Goal: Task Accomplishment & Management: Manage account settings

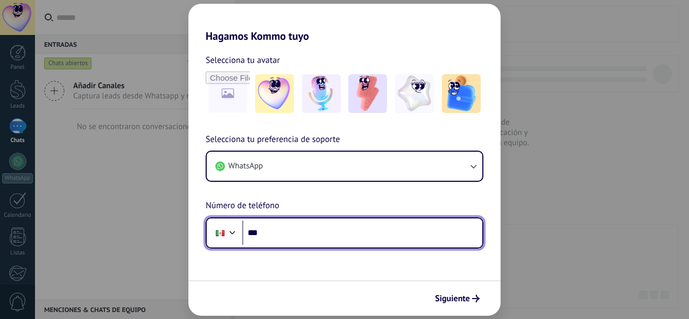
click at [274, 231] on input "***" at bounding box center [362, 233] width 240 height 25
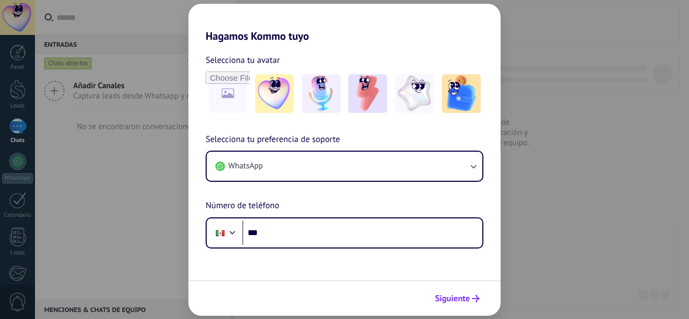
click at [457, 298] on span "Siguiente" at bounding box center [452, 299] width 35 height 8
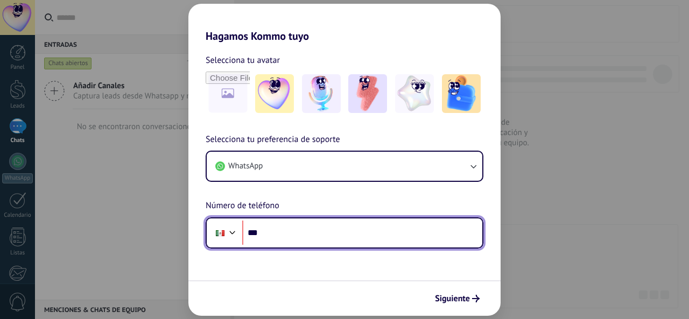
click at [365, 236] on input "***" at bounding box center [362, 233] width 240 height 25
type input "**********"
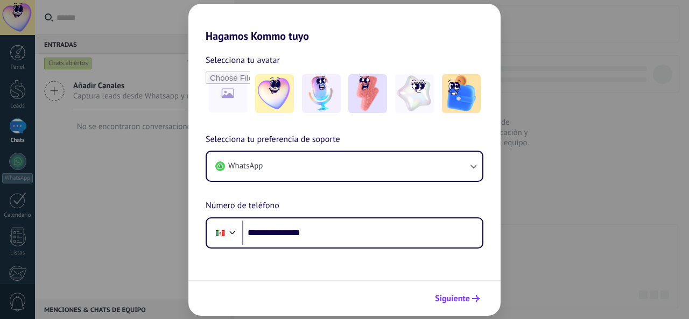
click at [445, 291] on button "Siguiente" at bounding box center [457, 299] width 54 height 18
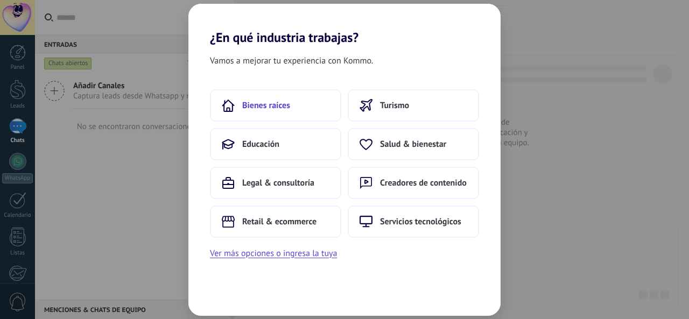
click at [310, 108] on button "Bienes raíces" at bounding box center [275, 105] width 131 height 32
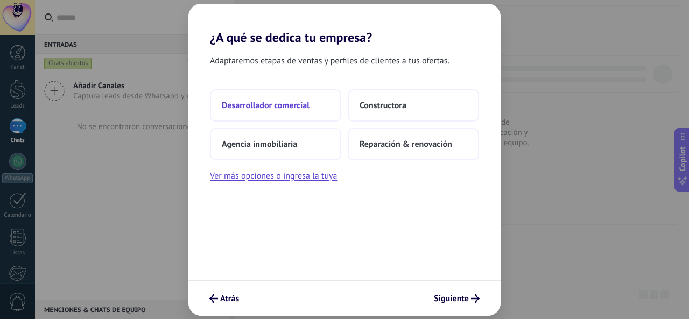
click at [291, 101] on span "Desarrollador comercial" at bounding box center [266, 105] width 88 height 11
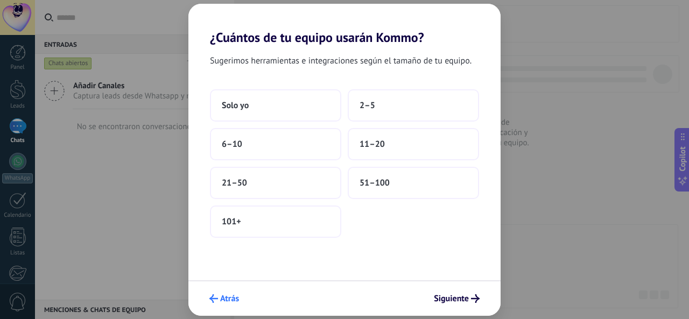
click at [218, 303] on button "Atrás" at bounding box center [224, 299] width 39 height 18
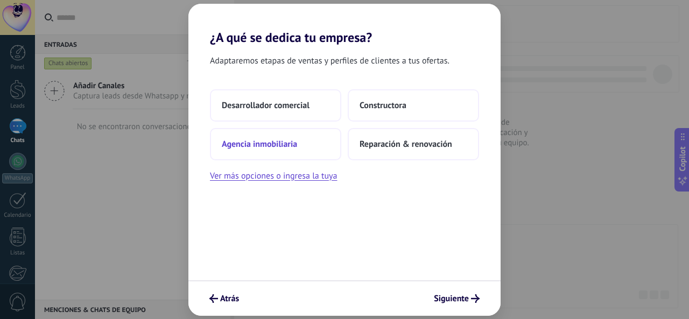
click at [261, 140] on span "Agencia inmobiliaria" at bounding box center [259, 144] width 75 height 11
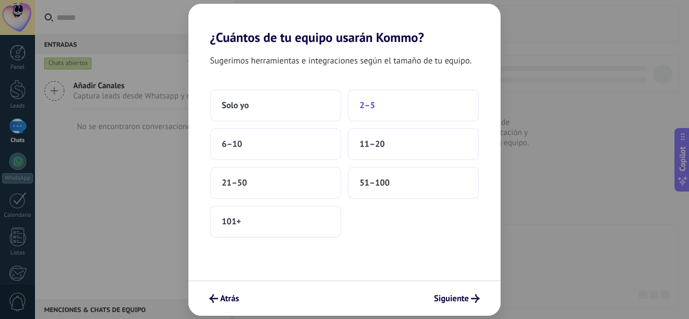
click at [383, 104] on button "2–5" at bounding box center [413, 105] width 131 height 32
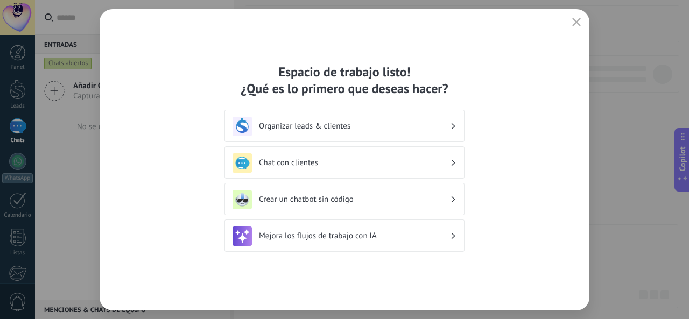
click at [419, 123] on h3 "Organizar leads & clientes" at bounding box center [354, 126] width 191 height 10
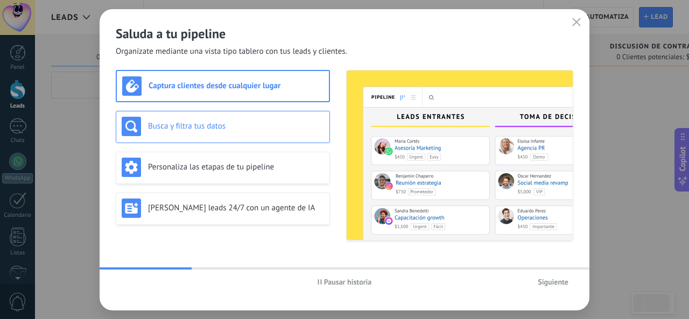
click at [242, 135] on div "Busca y filtra tus datos" at bounding box center [223, 126] width 203 height 19
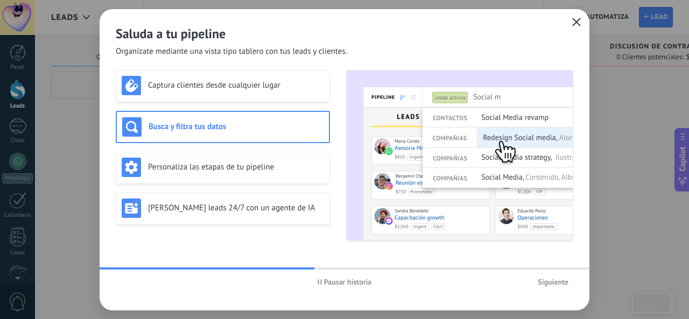
click at [579, 23] on icon "button" at bounding box center [577, 22] width 9 height 9
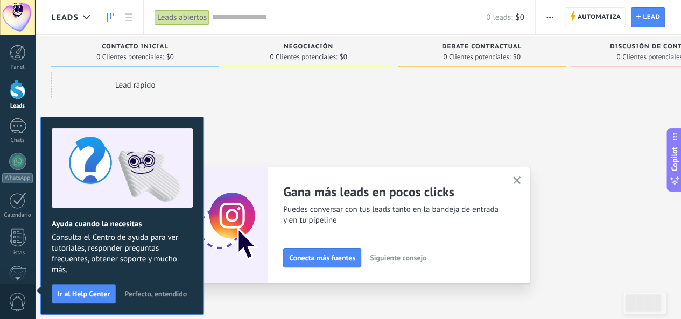
click at [521, 181] on icon "button" at bounding box center [517, 181] width 8 height 8
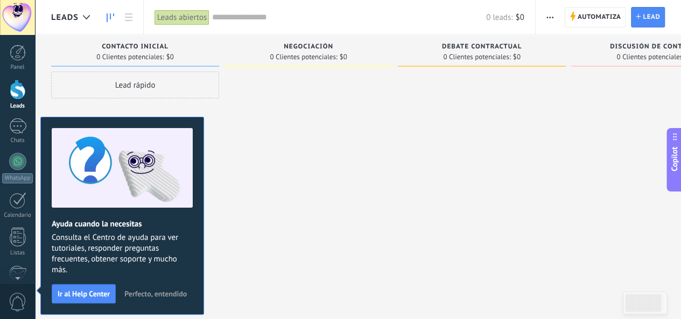
click at [157, 294] on span "Perfecto, entendido" at bounding box center [155, 294] width 62 height 8
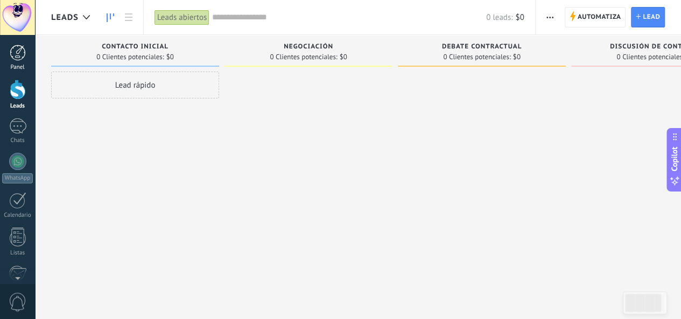
click at [20, 52] on div at bounding box center [18, 53] width 16 height 16
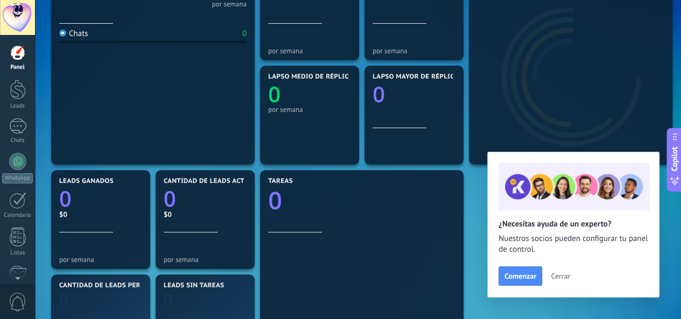
scroll to position [180, 0]
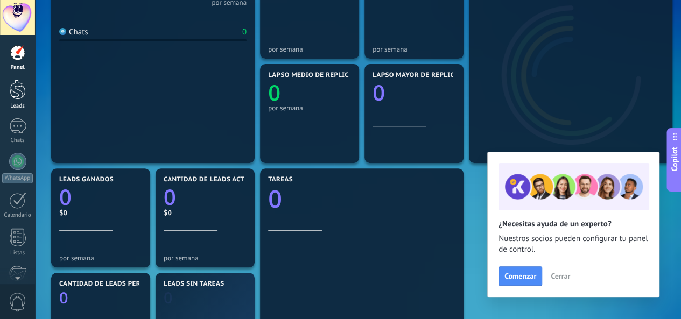
click at [10, 89] on div at bounding box center [18, 90] width 16 height 20
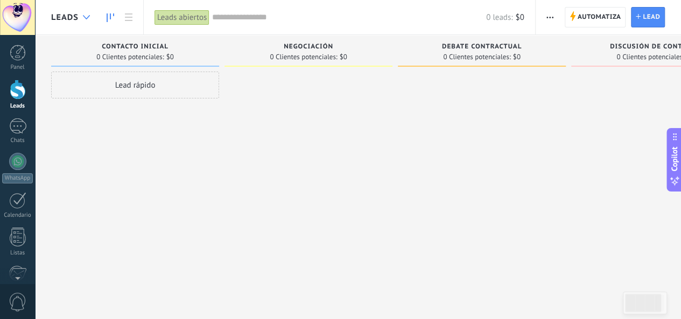
click at [86, 16] on icon at bounding box center [86, 17] width 7 height 4
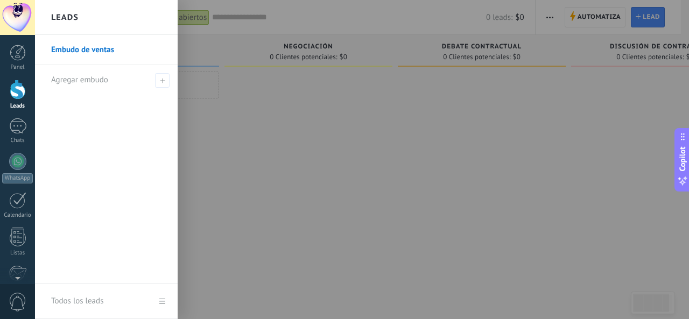
click at [323, 162] on div at bounding box center [379, 159] width 689 height 319
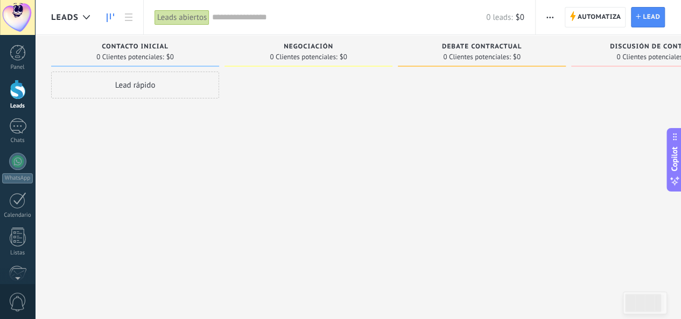
click at [553, 23] on span "button" at bounding box center [550, 17] width 7 height 20
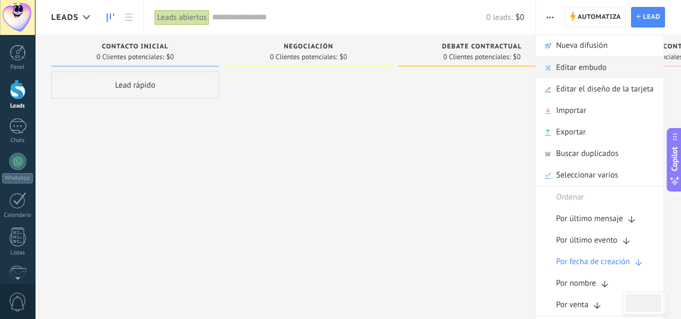
click at [582, 69] on span "Editar embudo" at bounding box center [581, 68] width 51 height 22
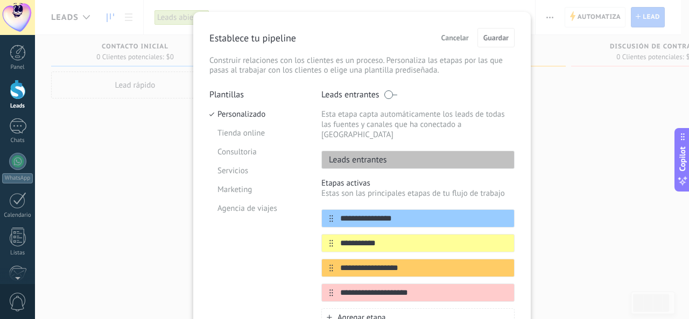
scroll to position [28, 0]
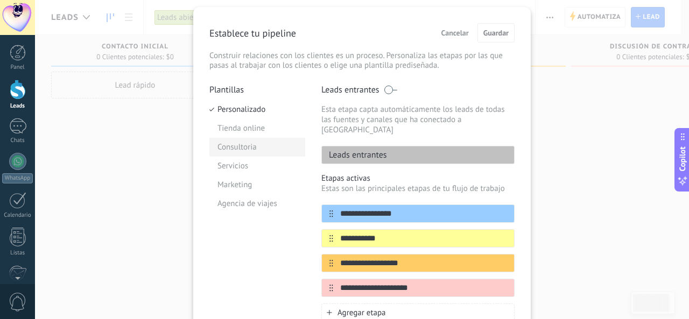
click at [248, 143] on li "Consultoria" at bounding box center [258, 147] width 96 height 19
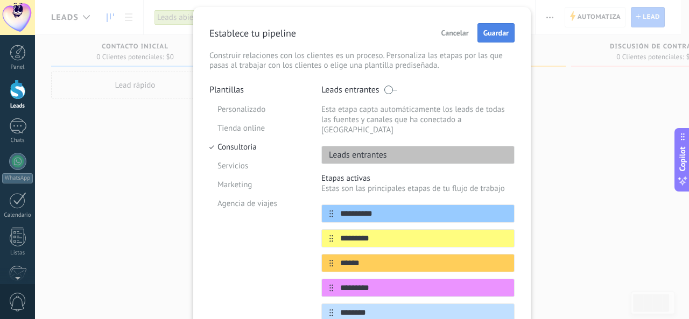
click at [511, 38] on button "Guardar" at bounding box center [496, 32] width 37 height 19
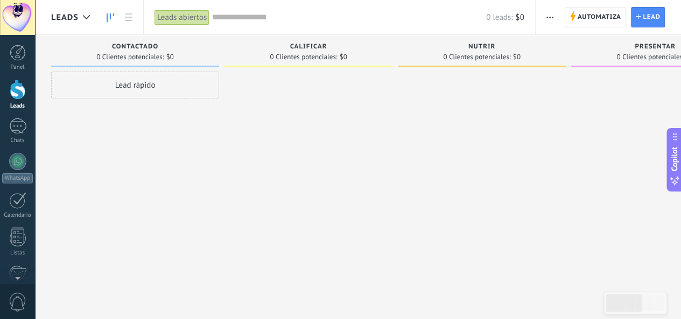
click at [255, 18] on input "text" at bounding box center [349, 17] width 274 height 11
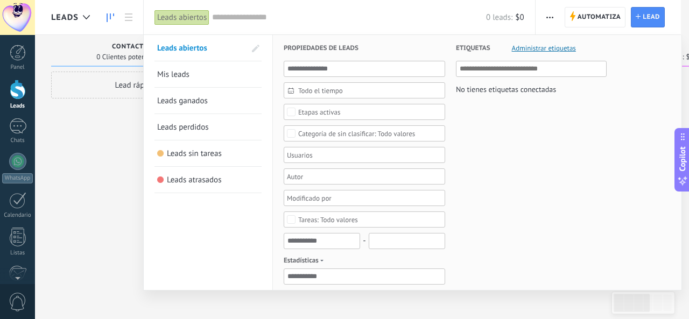
click at [322, 108] on div "Etapas activas" at bounding box center [319, 112] width 43 height 8
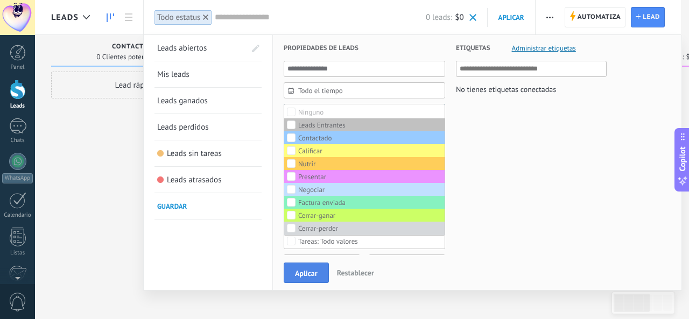
click at [307, 273] on span "Aplicar" at bounding box center [306, 274] width 23 height 8
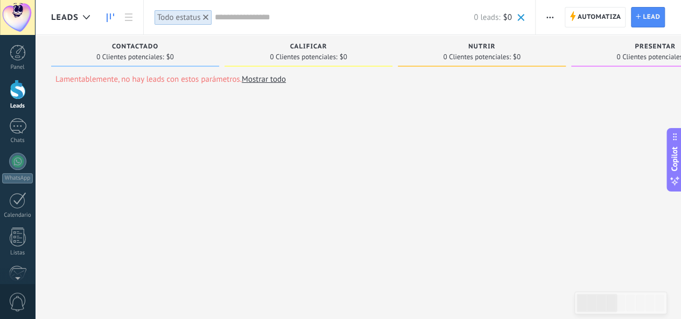
click at [263, 80] on link "Mostrar todo" at bounding box center [264, 79] width 44 height 10
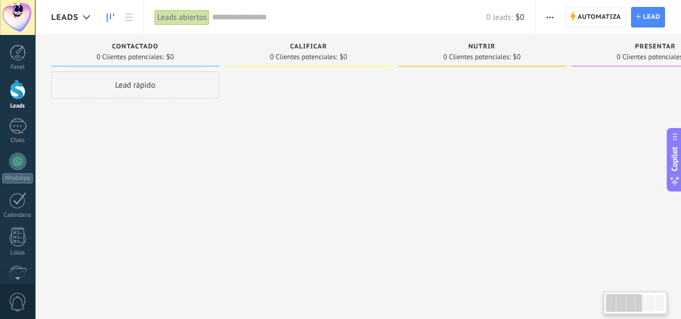
click at [267, 10] on div "0 leads: $0" at bounding box center [368, 17] width 312 height 34
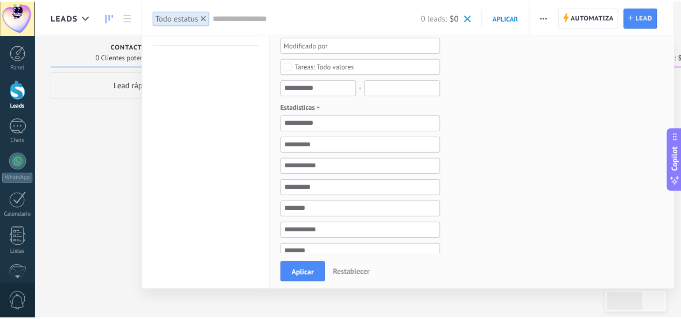
scroll to position [176, 0]
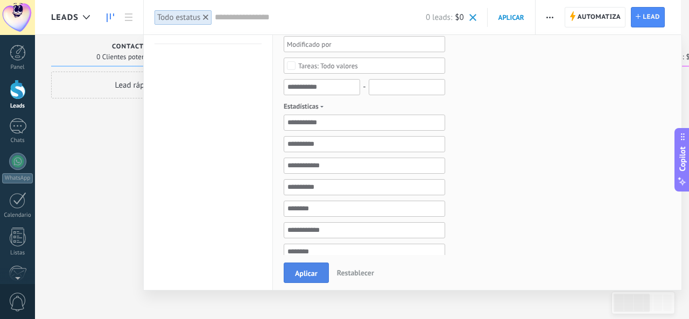
click at [311, 269] on button "Aplicar" at bounding box center [306, 273] width 45 height 20
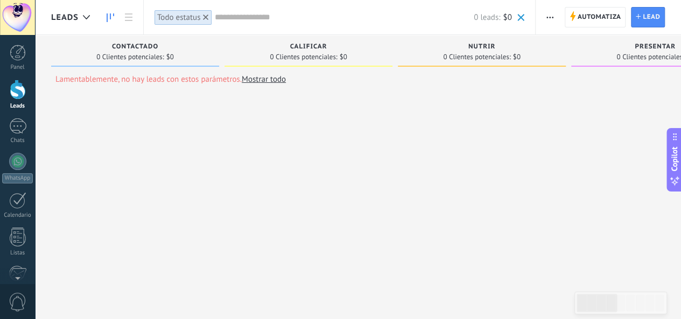
click at [206, 16] on icon at bounding box center [205, 17] width 5 height 5
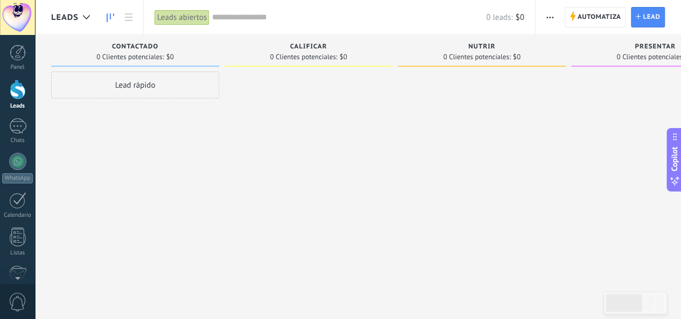
click at [187, 25] on div "Leads abiertos" at bounding box center [184, 17] width 58 height 34
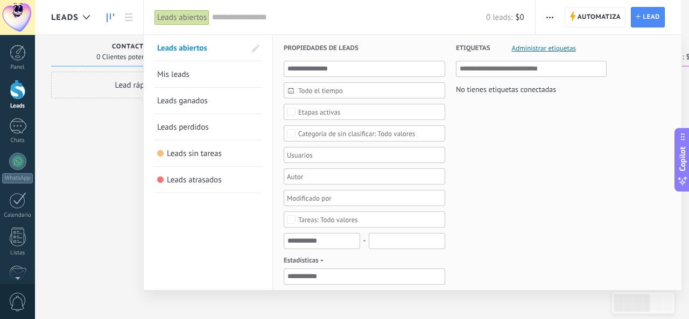
click at [189, 72] on span "Mis leads" at bounding box center [173, 74] width 32 height 10
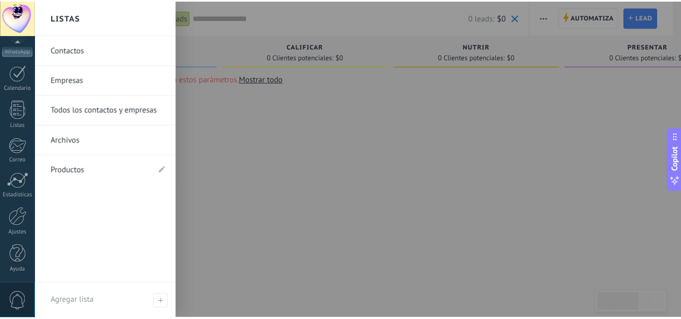
scroll to position [123, 0]
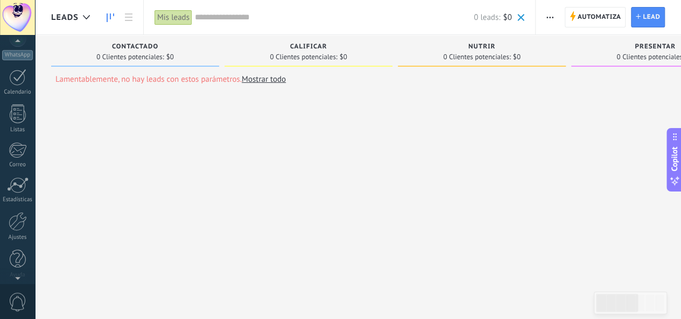
click at [28, 11] on div at bounding box center [17, 17] width 35 height 35
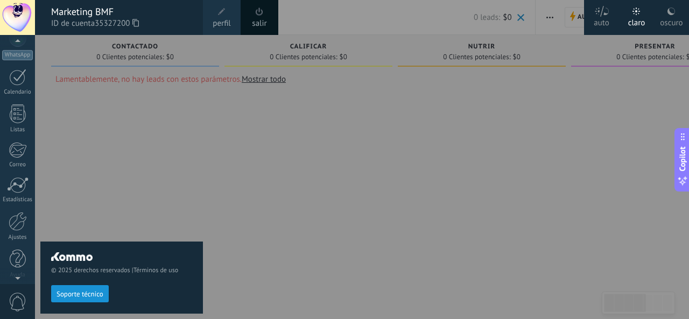
click at [271, 19] on div "salir" at bounding box center [260, 17] width 38 height 35
